Goal: Task Accomplishment & Management: Use online tool/utility

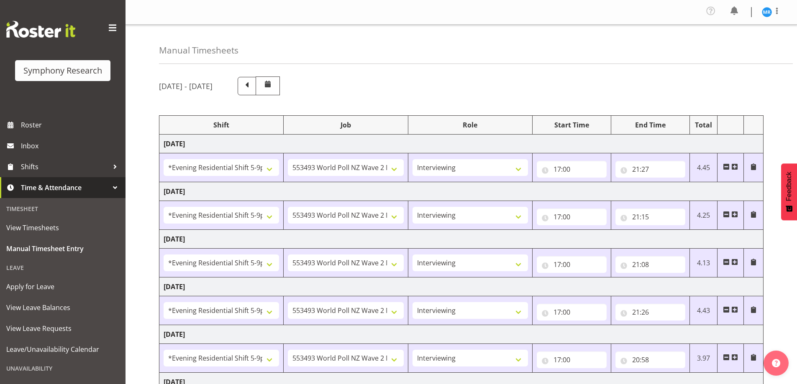
select select "48116"
select select "10527"
select select "47"
select select "48116"
select select "10527"
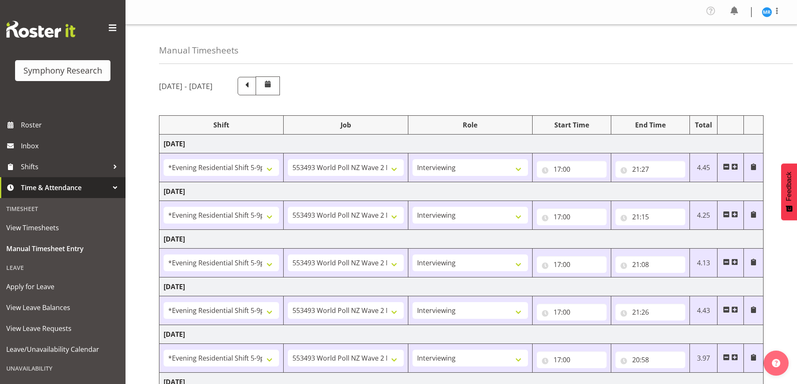
select select "47"
select select "48116"
select select "10527"
select select "47"
select select "48116"
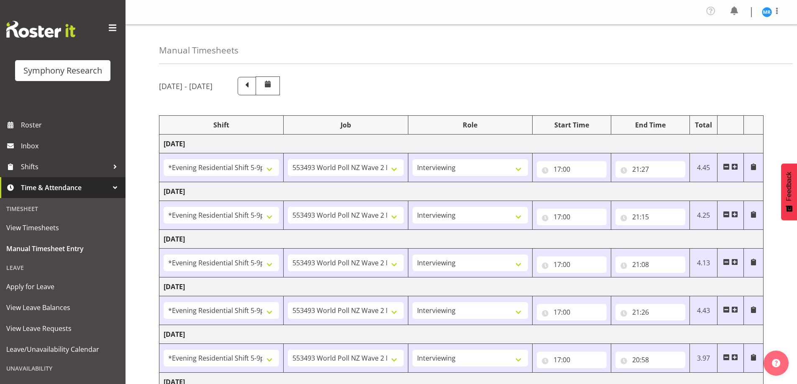
select select "10527"
select select "47"
select select "48116"
select select "10527"
select select "47"
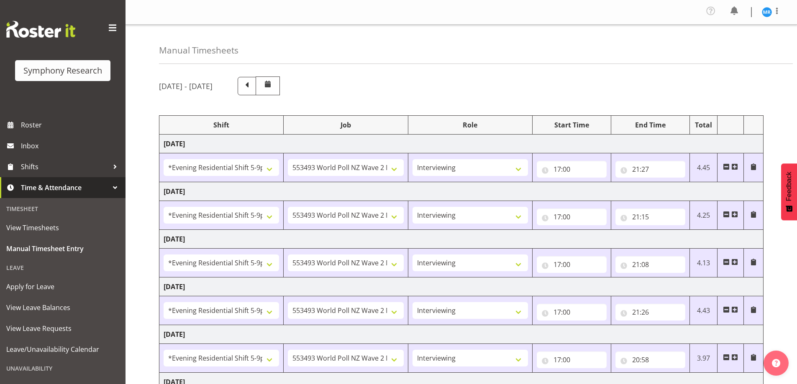
select select "10587"
select select "47"
select select "10527"
select select "47"
select select "10587"
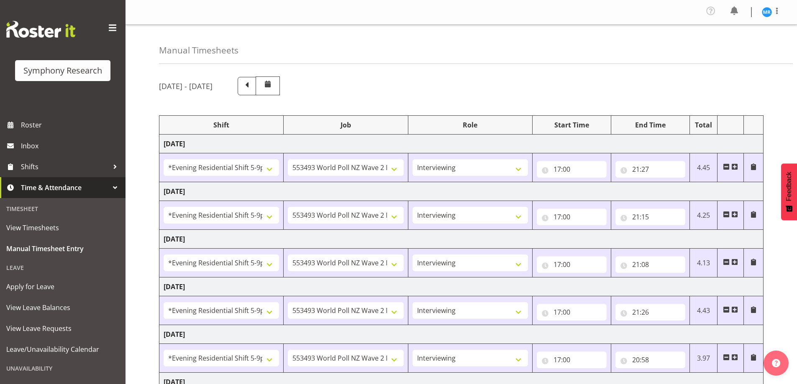
select select "47"
select select "10527"
select select "47"
